Goal: Task Accomplishment & Management: Manage account settings

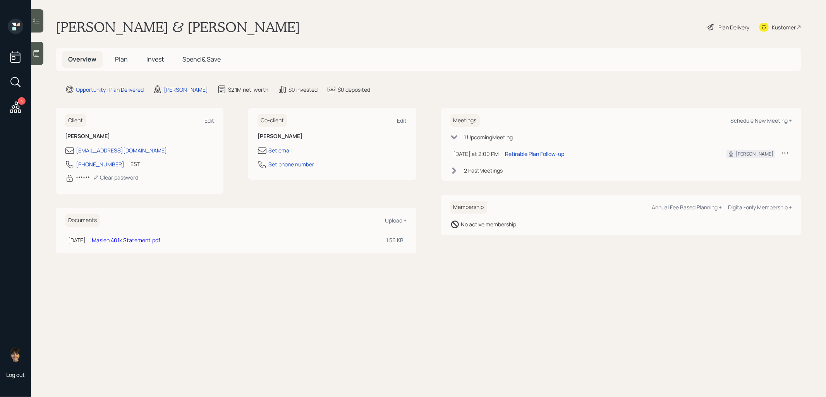
click at [123, 63] on span "Plan" at bounding box center [121, 59] width 13 height 9
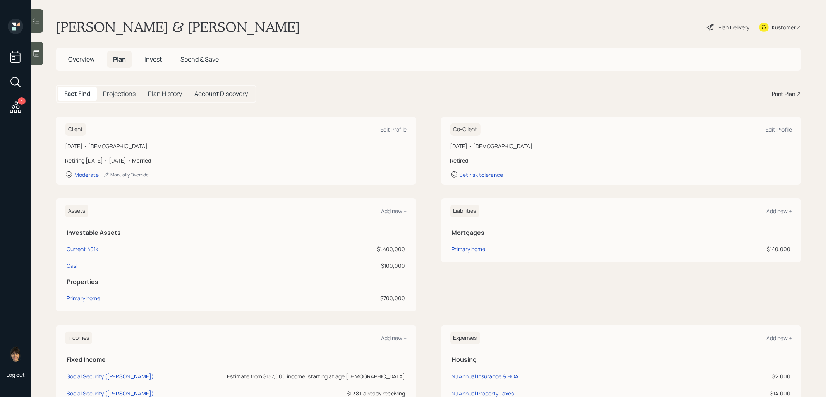
click at [706, 26] on icon at bounding box center [710, 26] width 9 height 9
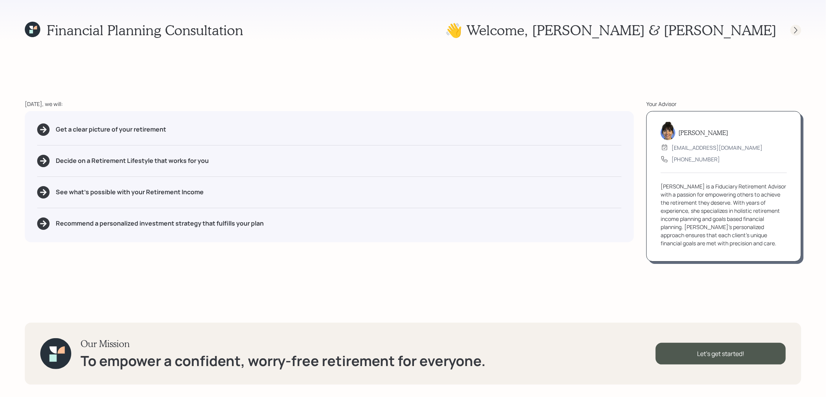
click at [797, 30] on icon at bounding box center [795, 30] width 3 height 7
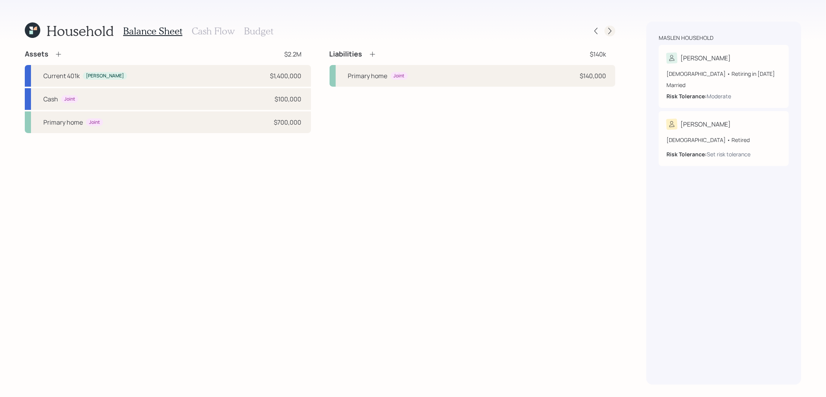
click at [611, 33] on icon at bounding box center [610, 31] width 8 height 8
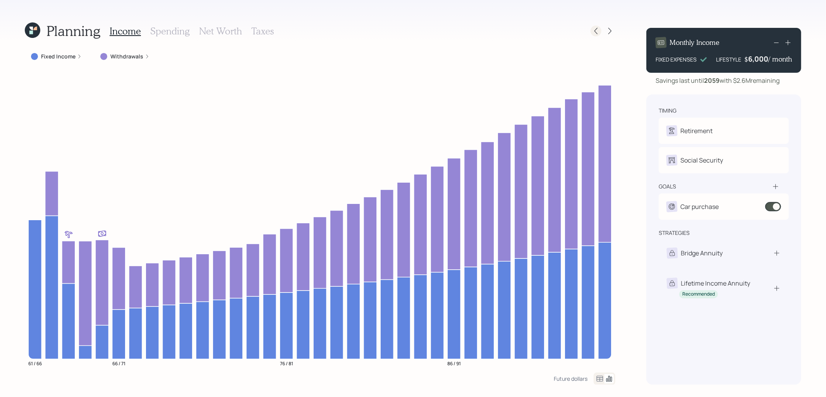
click at [597, 34] on icon at bounding box center [596, 31] width 8 height 8
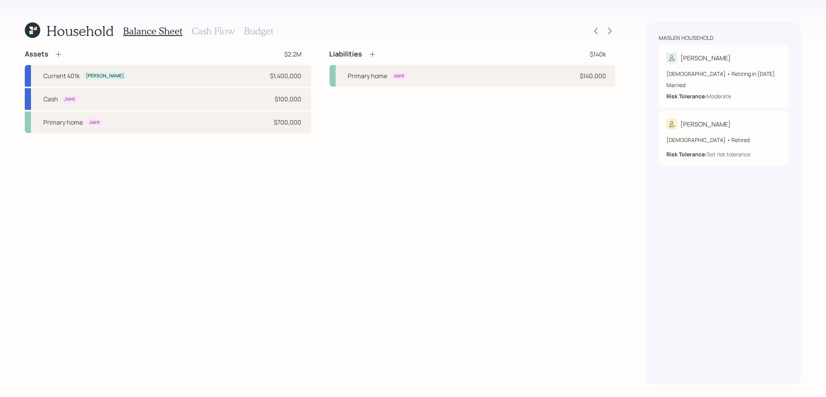
click at [193, 32] on h3 "Cash Flow" at bounding box center [213, 31] width 43 height 11
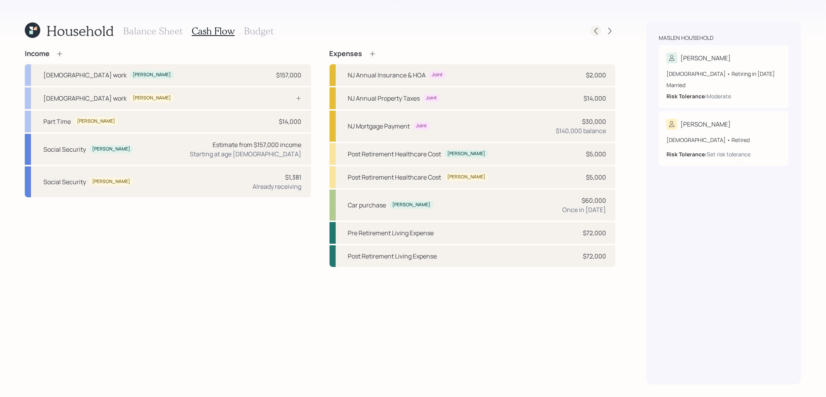
click at [596, 30] on icon at bounding box center [596, 31] width 8 height 8
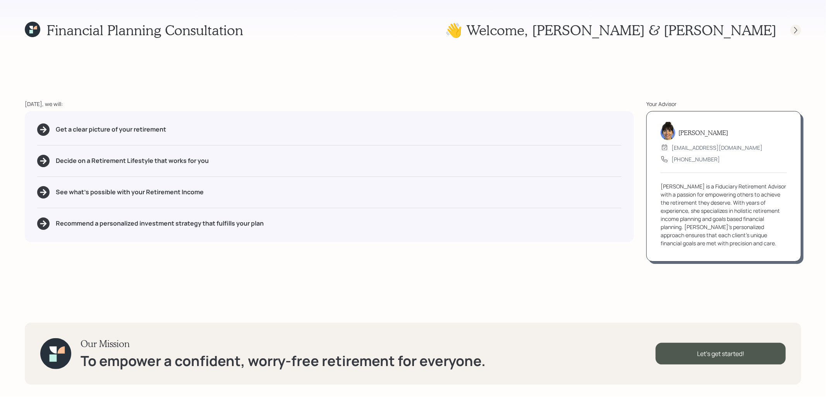
click at [796, 31] on icon at bounding box center [796, 30] width 8 height 8
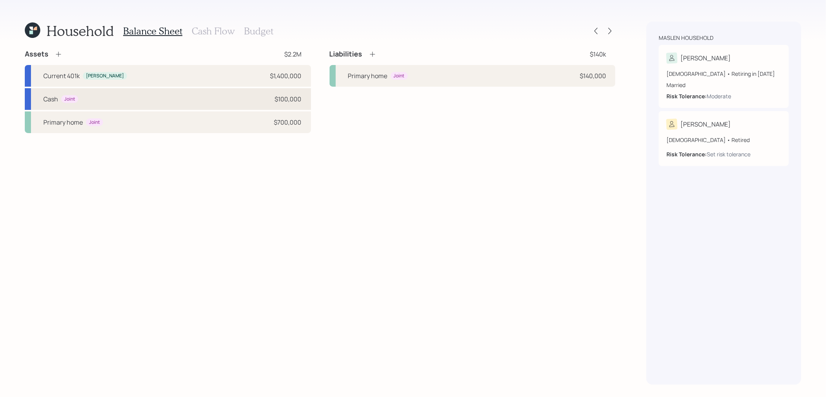
click at [203, 100] on div "Cash Joint $100,000" at bounding box center [168, 99] width 286 height 22
select select "taxable"
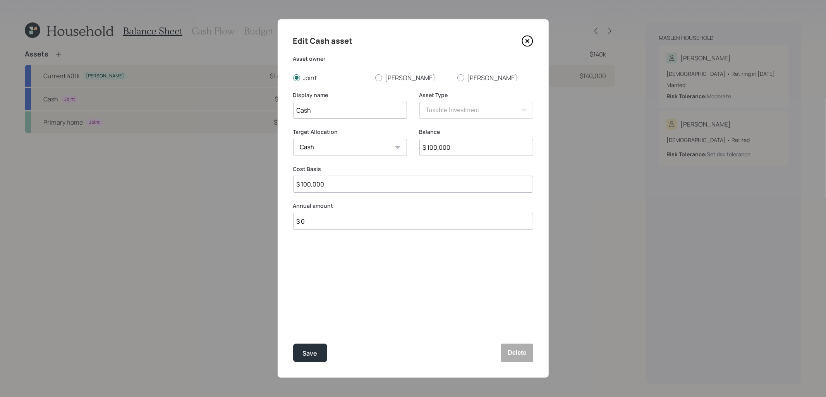
click at [526, 39] on icon at bounding box center [528, 41] width 12 height 12
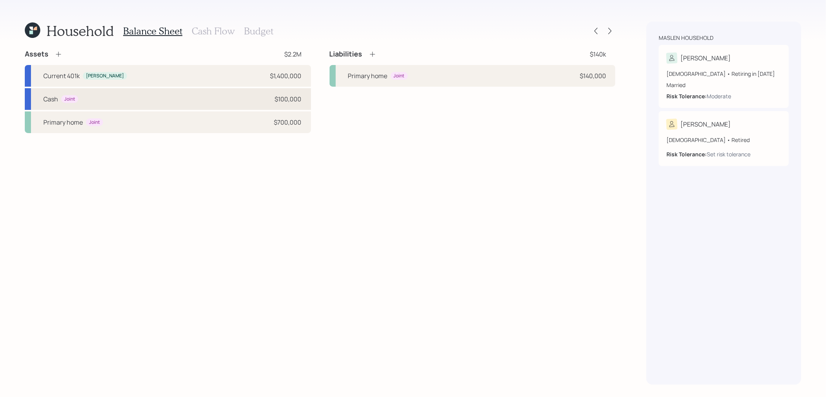
click at [232, 96] on div "Cash Joint $100,000" at bounding box center [168, 99] width 286 height 22
select select "taxable"
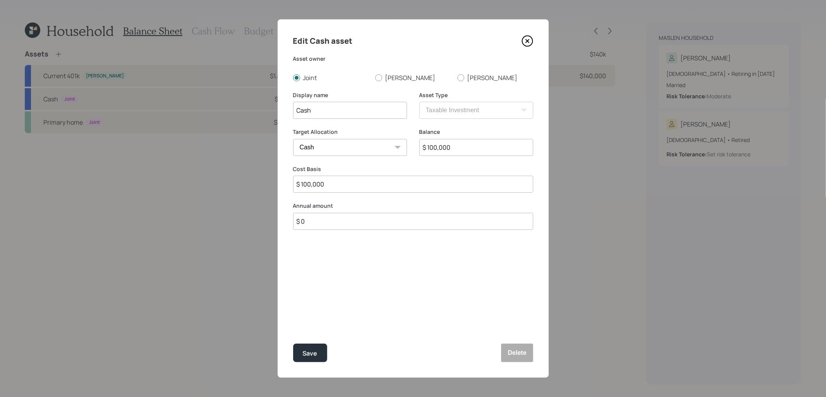
click at [526, 43] on icon at bounding box center [528, 41] width 12 height 12
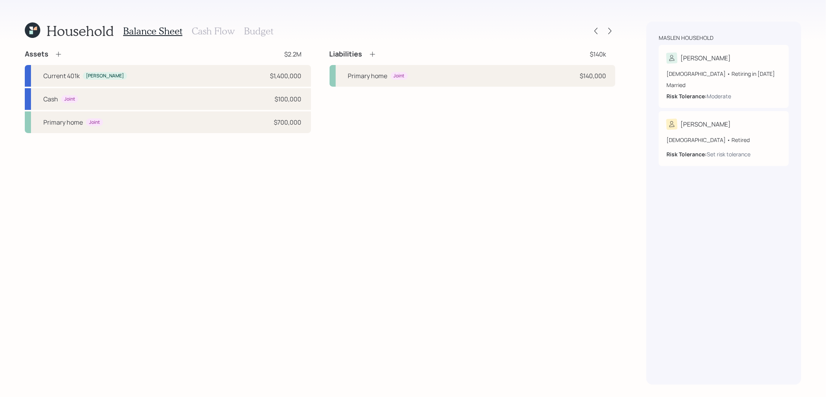
click at [194, 31] on h3 "Cash Flow" at bounding box center [213, 31] width 43 height 11
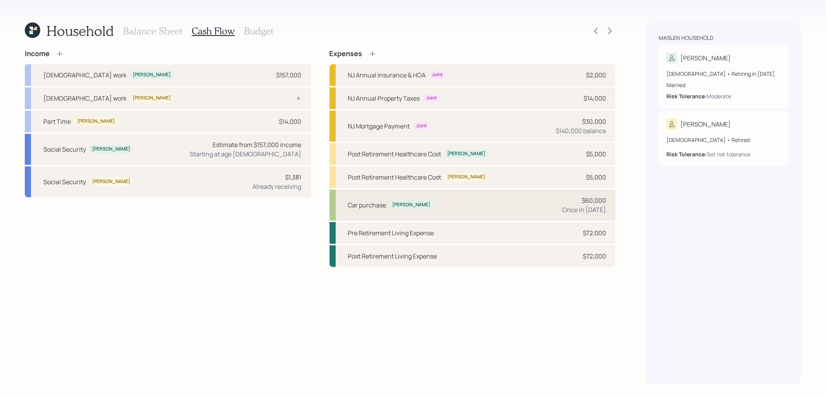
click at [418, 210] on div "Car purchase [PERSON_NAME] $60,000 Once in [DATE]" at bounding box center [473, 205] width 286 height 31
select select "0"
select select "2026"
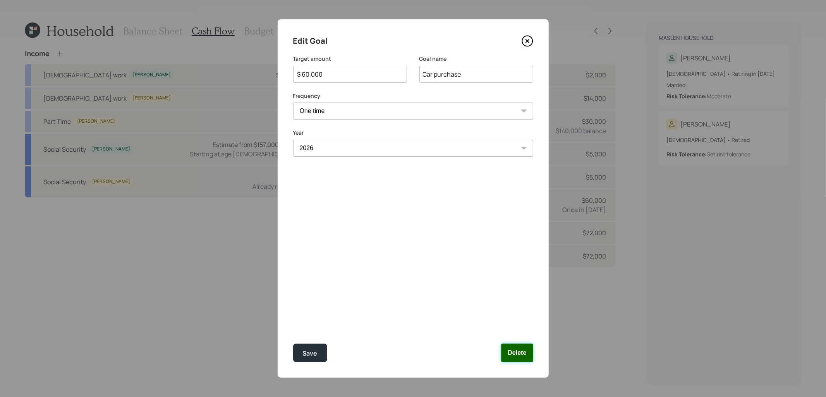
click at [513, 357] on button "Delete" at bounding box center [517, 353] width 32 height 19
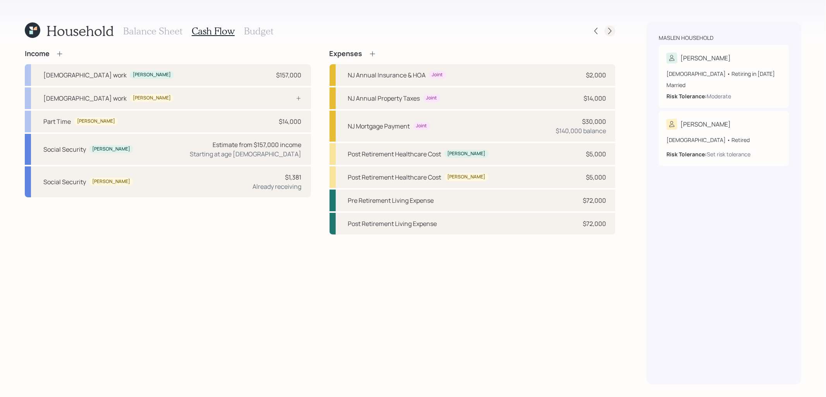
click at [607, 32] on icon at bounding box center [610, 31] width 8 height 8
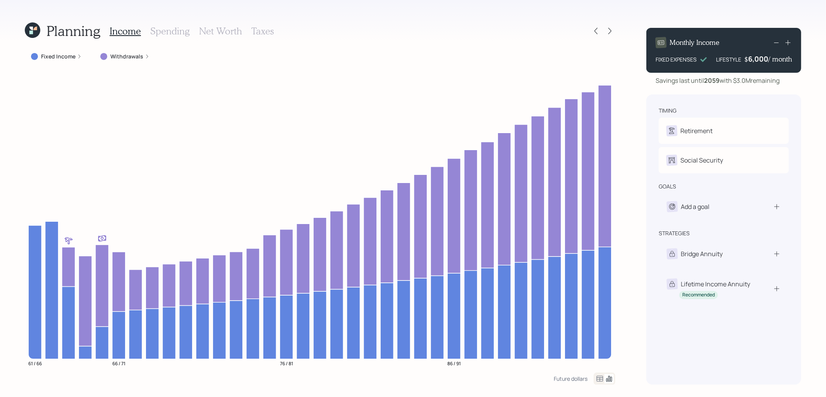
click at [255, 31] on h3 "Taxes" at bounding box center [262, 31] width 22 height 11
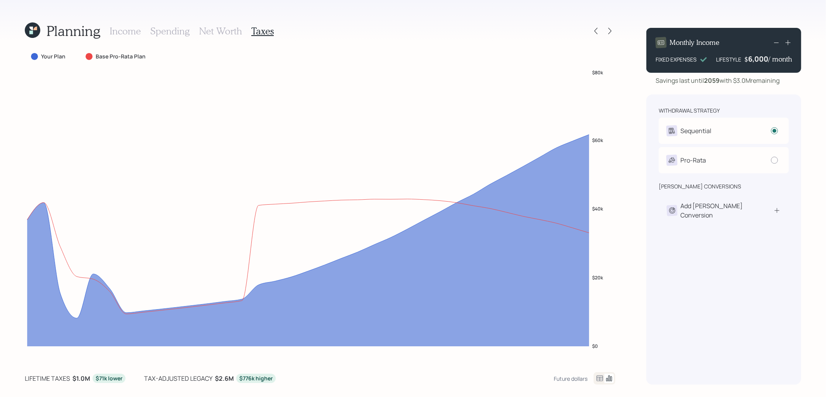
click at [218, 28] on h3 "Net Worth" at bounding box center [220, 31] width 43 height 11
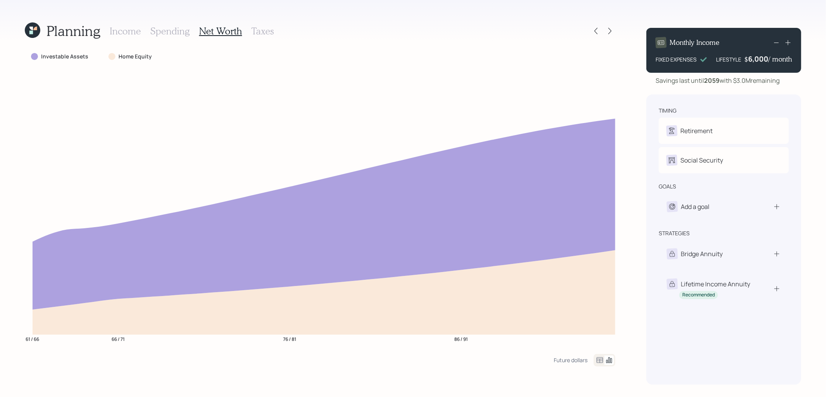
click at [35, 29] on icon at bounding box center [34, 28] width 3 height 3
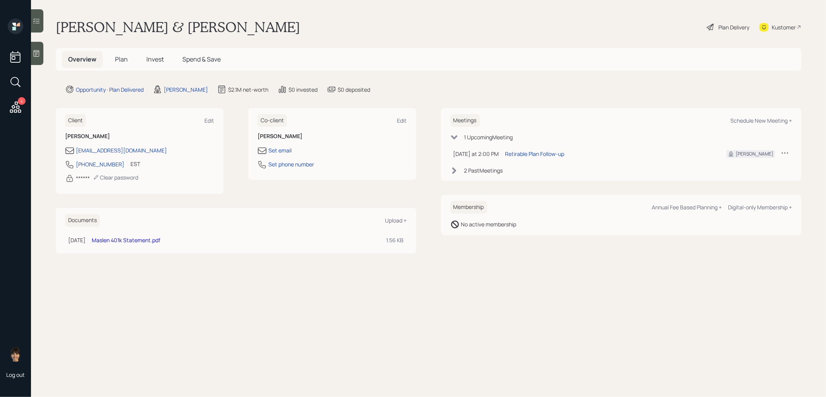
click at [15, 79] on icon at bounding box center [16, 82] width 14 height 14
type input "t"
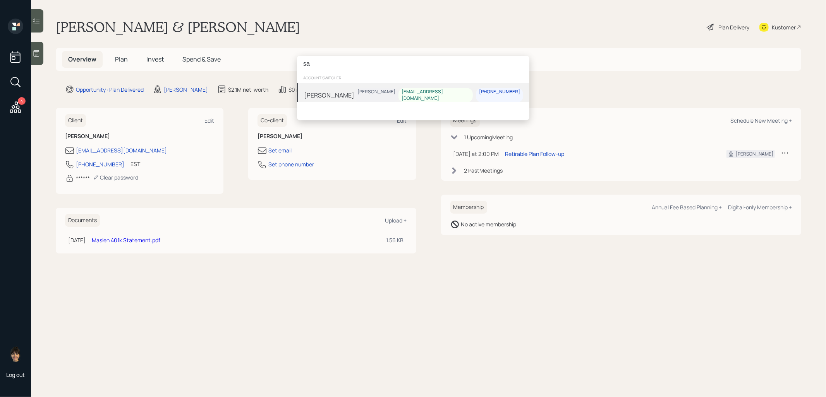
type input "s"
